Goal: Task Accomplishment & Management: Use online tool/utility

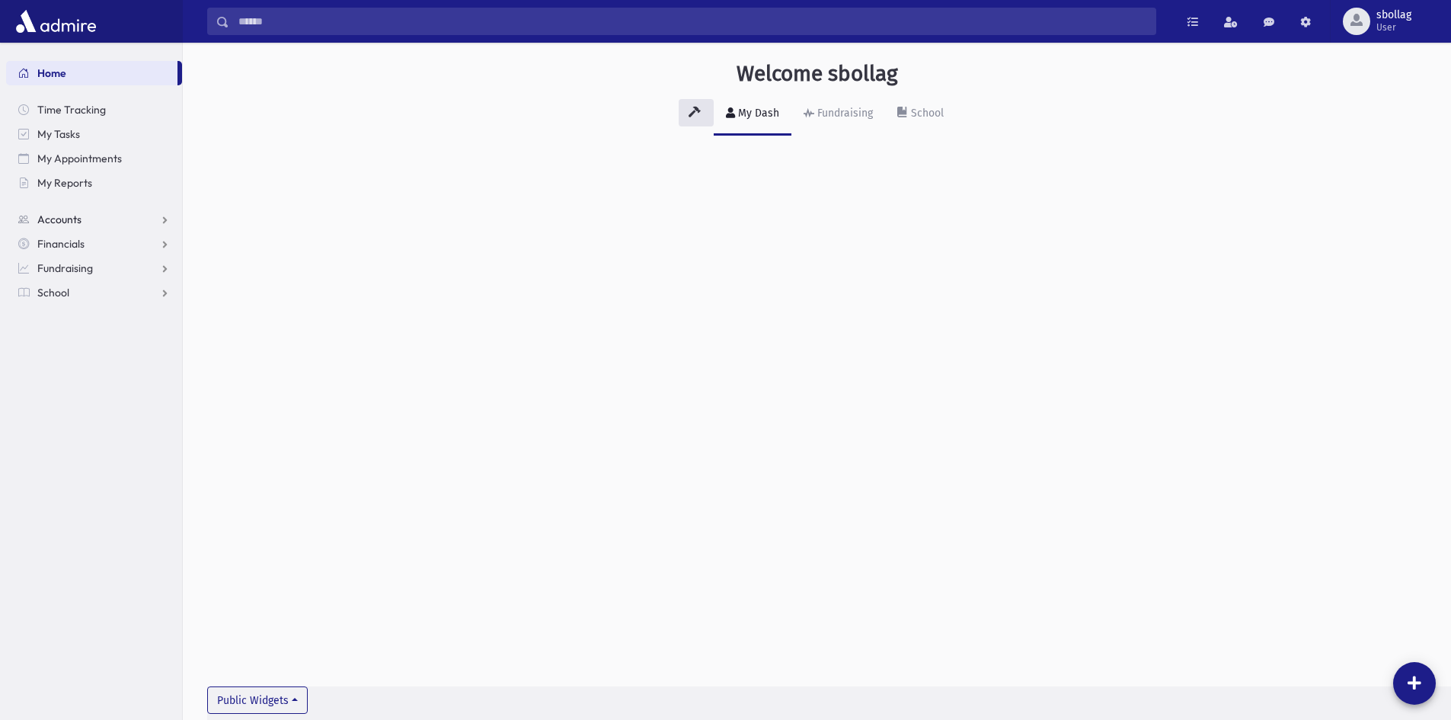
click at [48, 219] on span "Accounts" at bounding box center [59, 220] width 44 height 14
click at [110, 294] on link "Financials" at bounding box center [94, 292] width 176 height 24
click at [123, 338] on link "Fundraising" at bounding box center [94, 341] width 176 height 24
click at [121, 366] on link "Events" at bounding box center [94, 365] width 176 height 24
click at [121, 437] on link "Check In" at bounding box center [94, 439] width 176 height 24
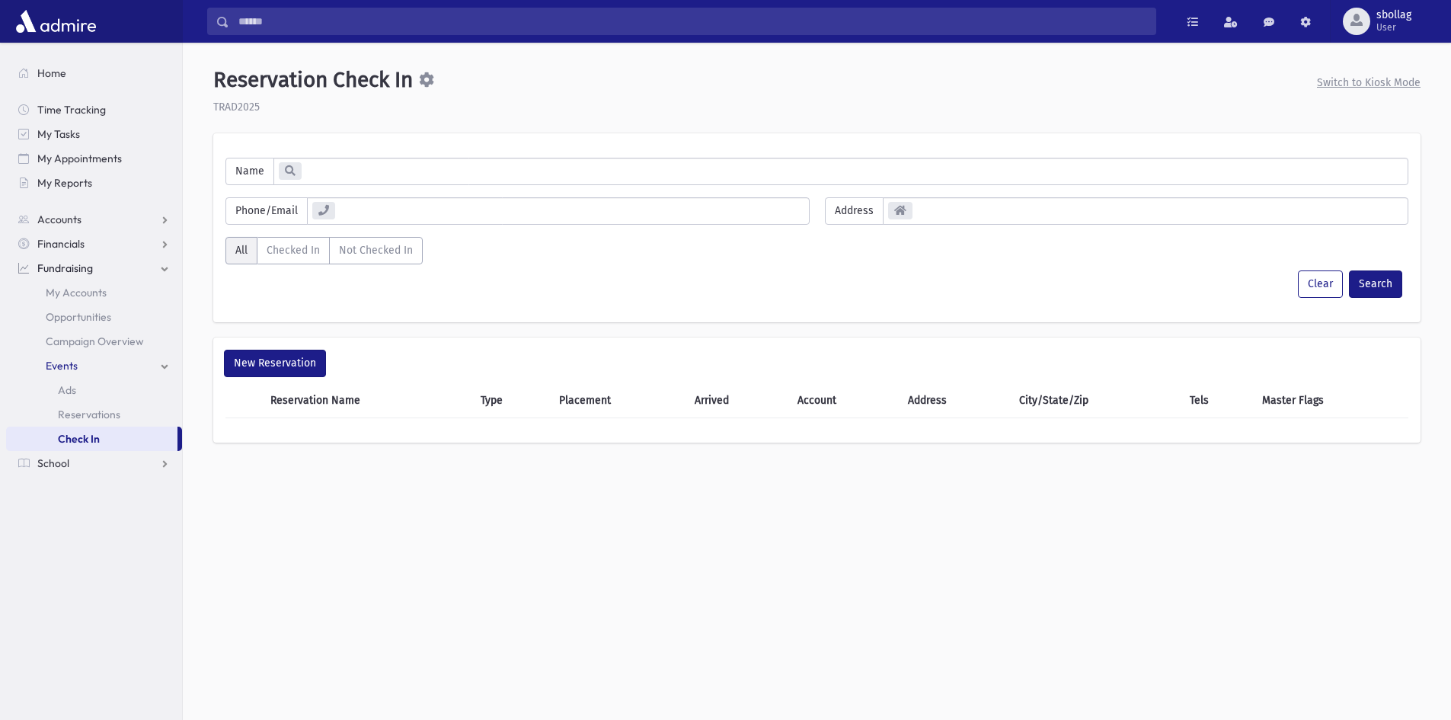
click at [337, 168] on input "text" at bounding box center [854, 171] width 1107 height 26
click at [337, 117] on div "Reservation Check In Switch to Kiosk Mode TRAD2025 Name" at bounding box center [817, 262] width 1256 height 427
click at [264, 248] on label "Checked In" at bounding box center [293, 250] width 73 height 27
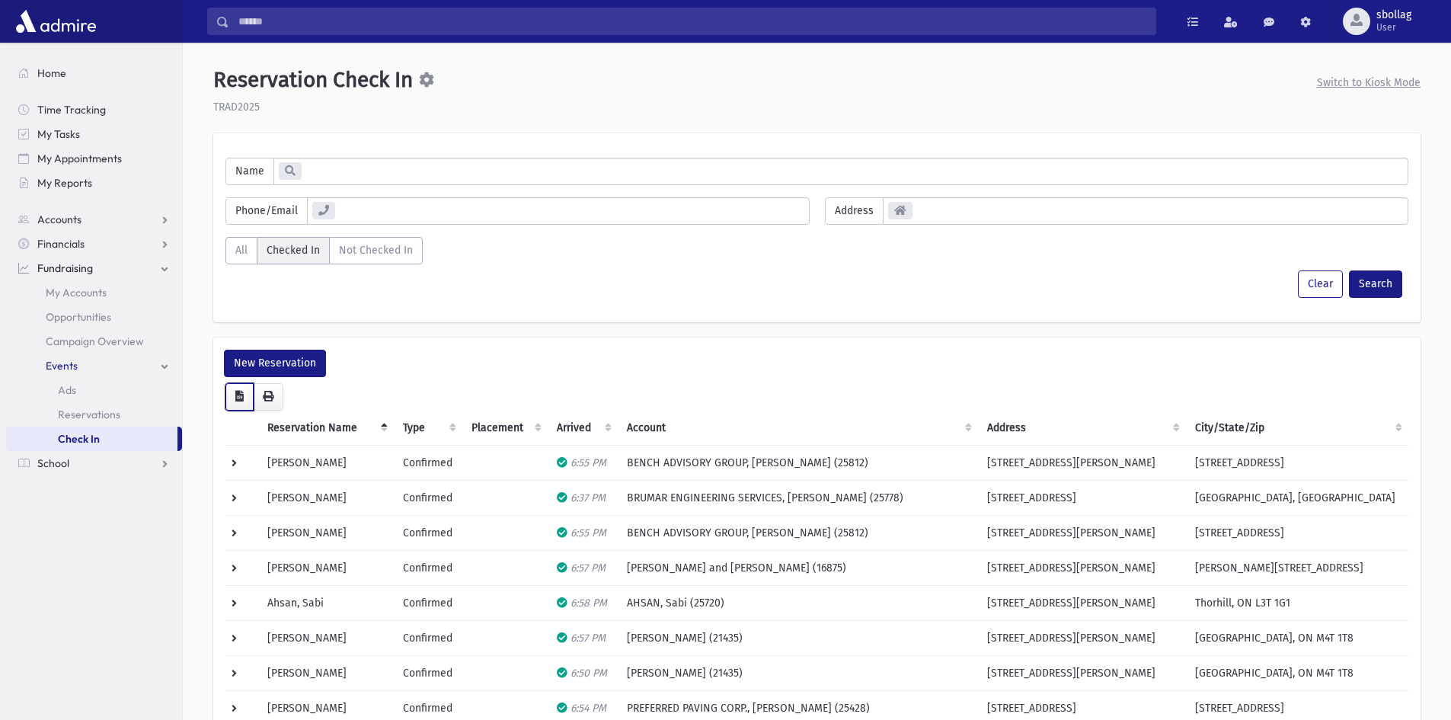
click at [236, 405] on button "button" at bounding box center [239, 396] width 28 height 27
